Goal: Register for event/course

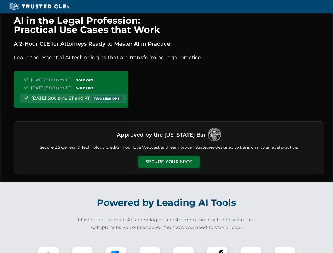
click at [169, 162] on button "Secure Your Spot" at bounding box center [169, 162] width 62 height 12
click at [49, 250] on img at bounding box center [48, 256] width 15 height 15
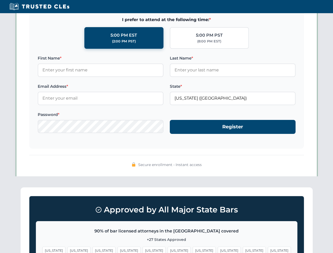
click at [193, 250] on span "[US_STATE]" at bounding box center [204, 251] width 23 height 8
click at [243, 250] on span "[US_STATE]" at bounding box center [254, 251] width 23 height 8
